Goal: Use online tool/utility: Utilize a website feature to perform a specific function

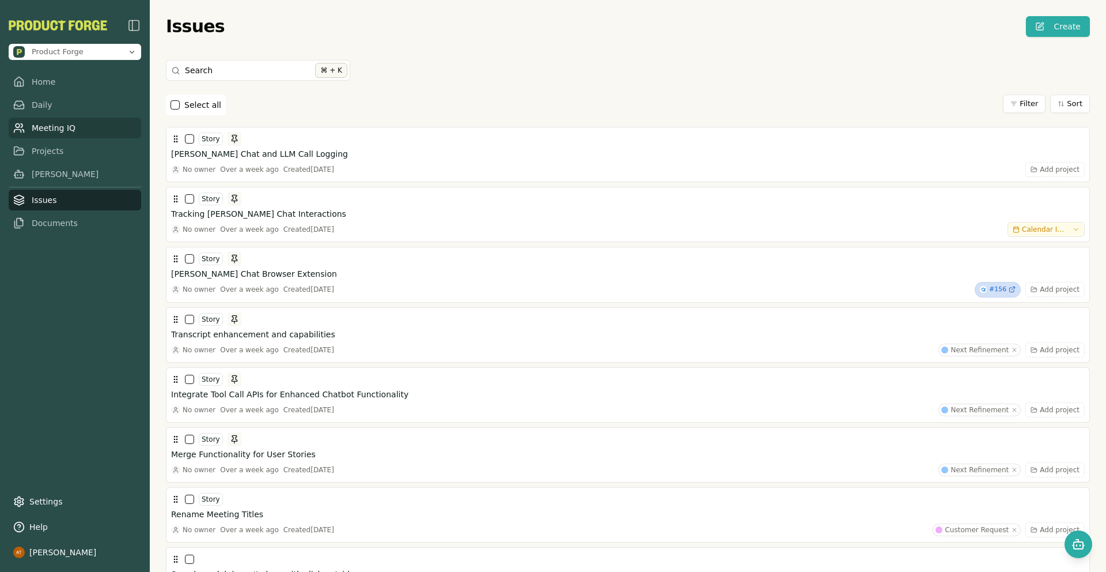
click at [92, 129] on link "Meeting IQ" at bounding box center [75, 128] width 133 height 21
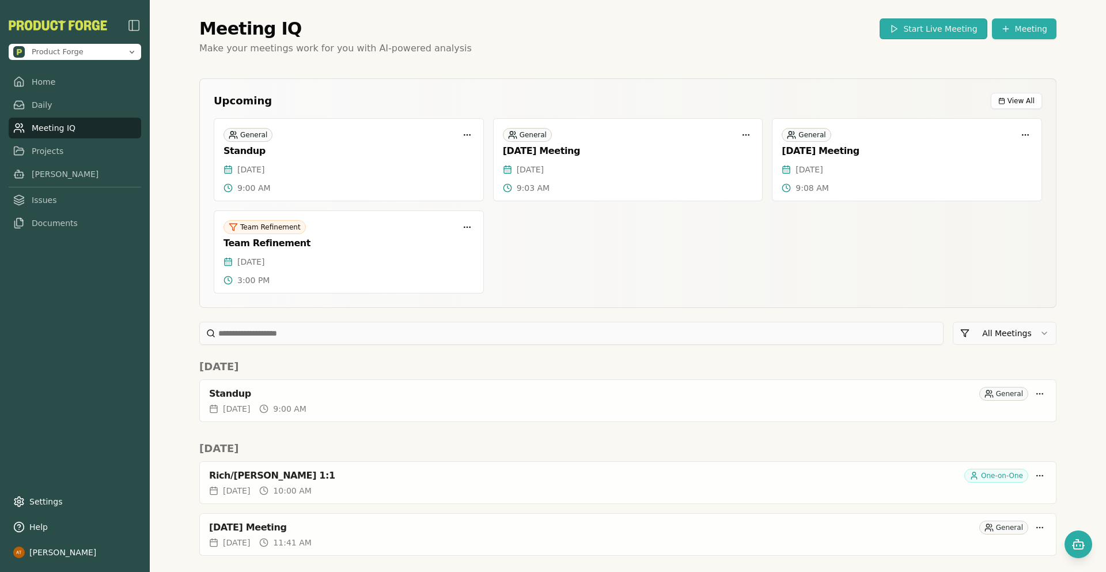
click at [939, 28] on button "Start Live Meeting" at bounding box center [933, 28] width 107 height 21
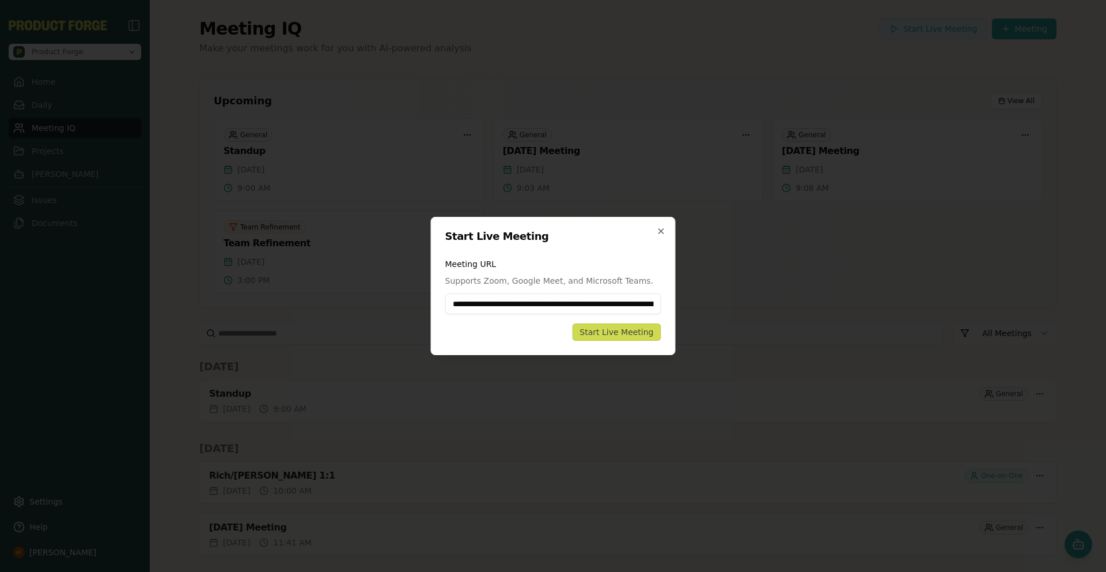
scroll to position [0, 129]
type input "**********"
click at [607, 334] on div "Start Live Meeting" at bounding box center [617, 332] width 74 height 12
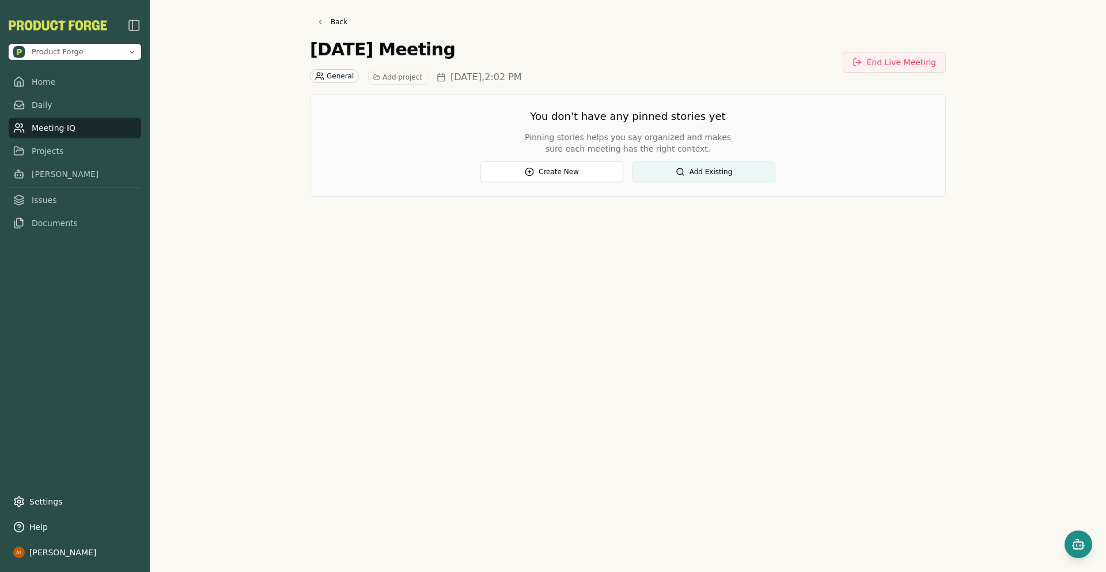
click at [1087, 544] on button "Open chat" at bounding box center [1079, 544] width 28 height 28
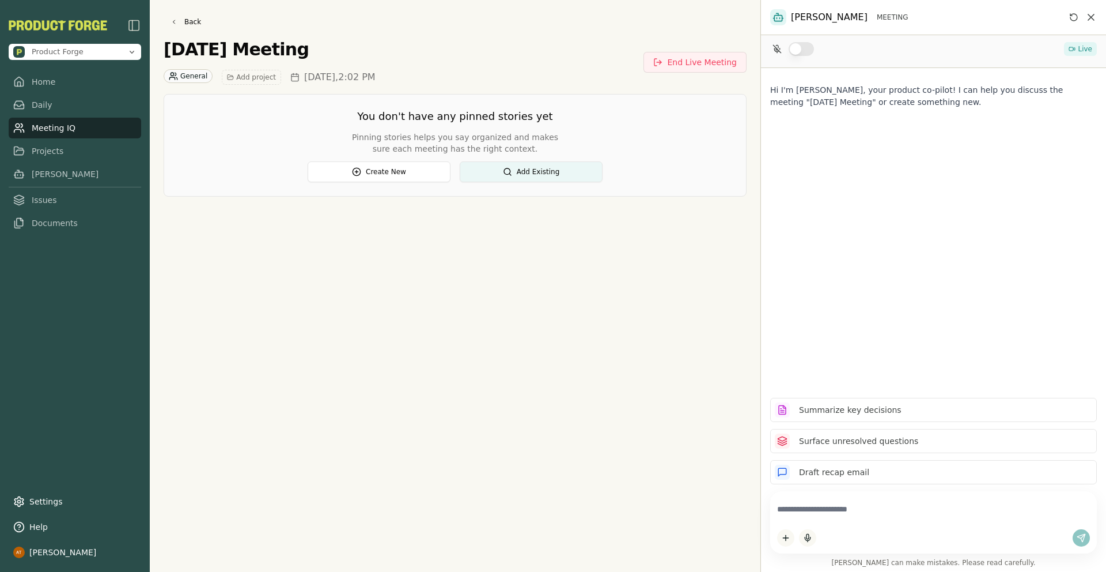
click at [802, 50] on button "button" at bounding box center [801, 49] width 25 height 14
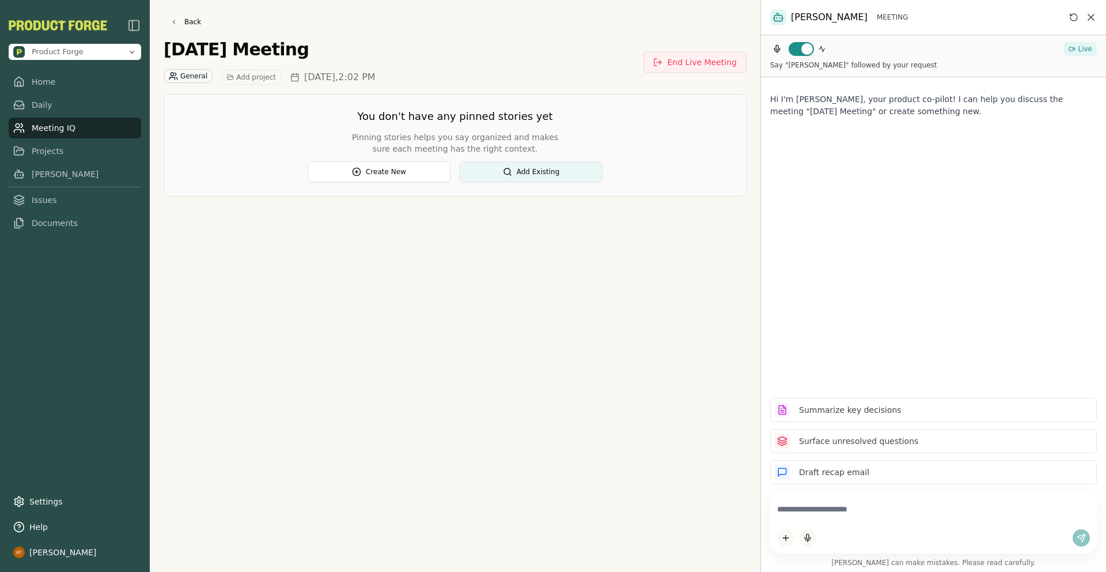
drag, startPoint x: 762, startPoint y: 157, endPoint x: 667, endPoint y: 165, distance: 94.8
click at [667, 165] on div "Product Forge Home Daily Meeting IQ Projects Smith Issues Documents Settings He…" at bounding box center [553, 286] width 1106 height 572
click at [849, 172] on div "Hi I'm Smith, your product co-pilot! I can help you discuss the meeting "August…" at bounding box center [933, 232] width 345 height 311
